Goal: Register for event/course

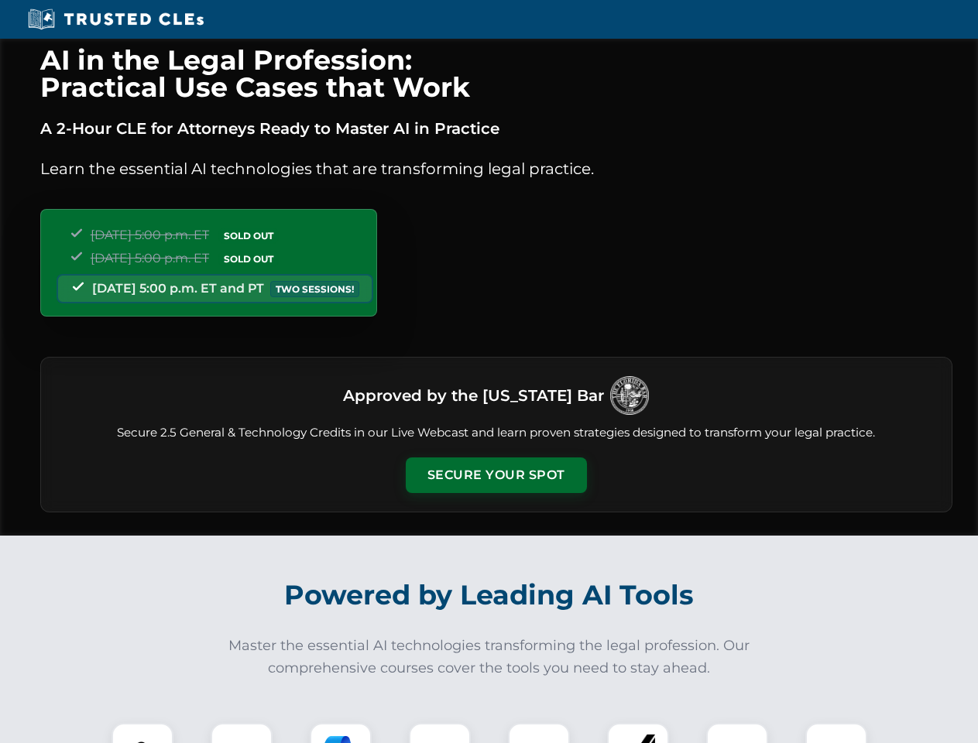
click at [495, 475] on button "Secure Your Spot" at bounding box center [496, 476] width 181 height 36
click at [142, 733] on img at bounding box center [142, 754] width 45 height 45
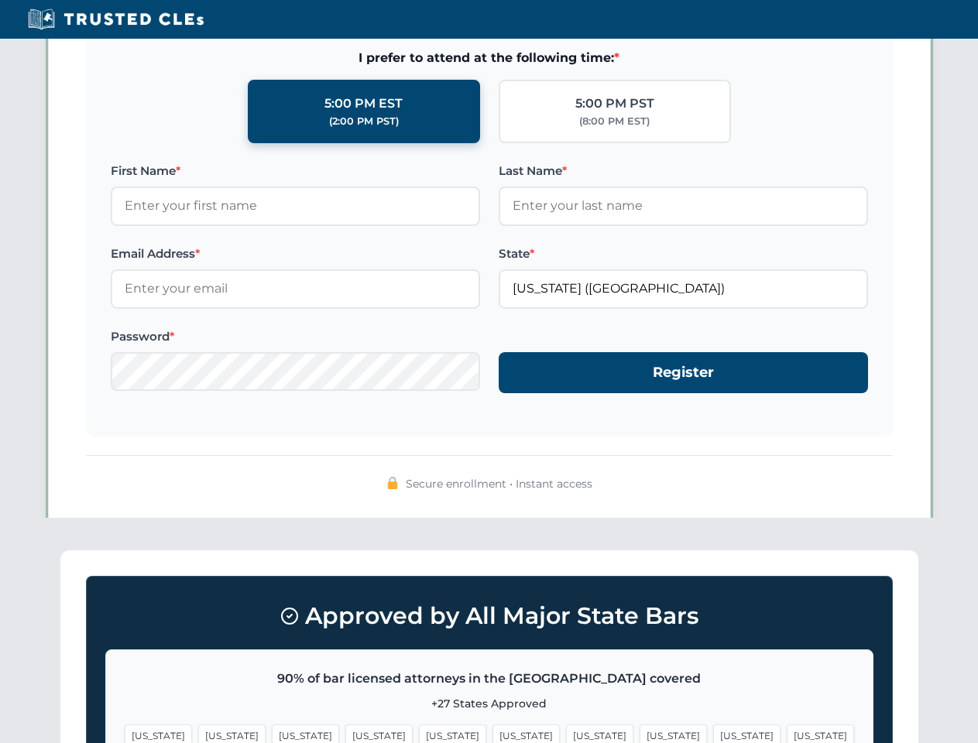
click at [566, 733] on span "[US_STATE]" at bounding box center [599, 736] width 67 height 22
click at [713, 733] on span "[US_STATE]" at bounding box center [746, 736] width 67 height 22
